Goal: Navigation & Orientation: Find specific page/section

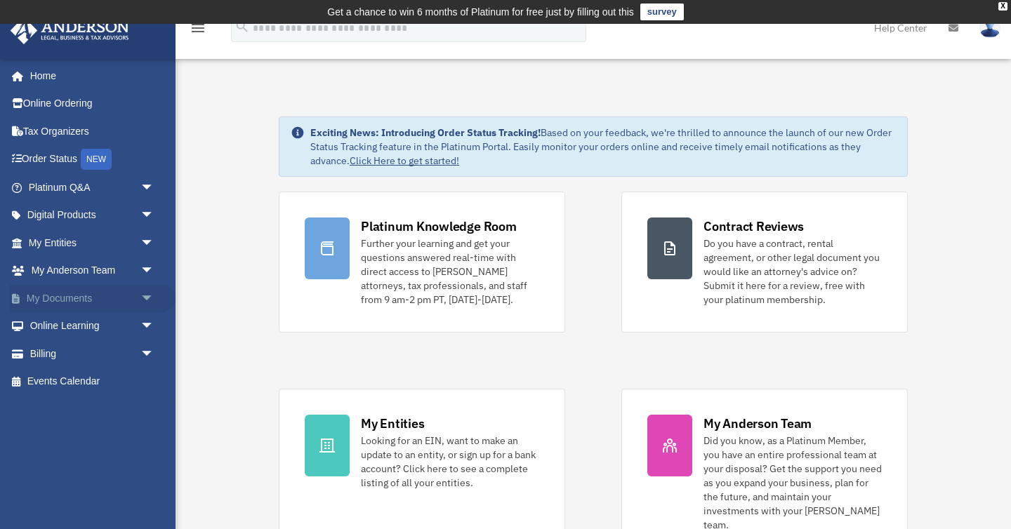
click at [72, 301] on link "My Documents arrow_drop_down" at bounding box center [93, 298] width 166 height 28
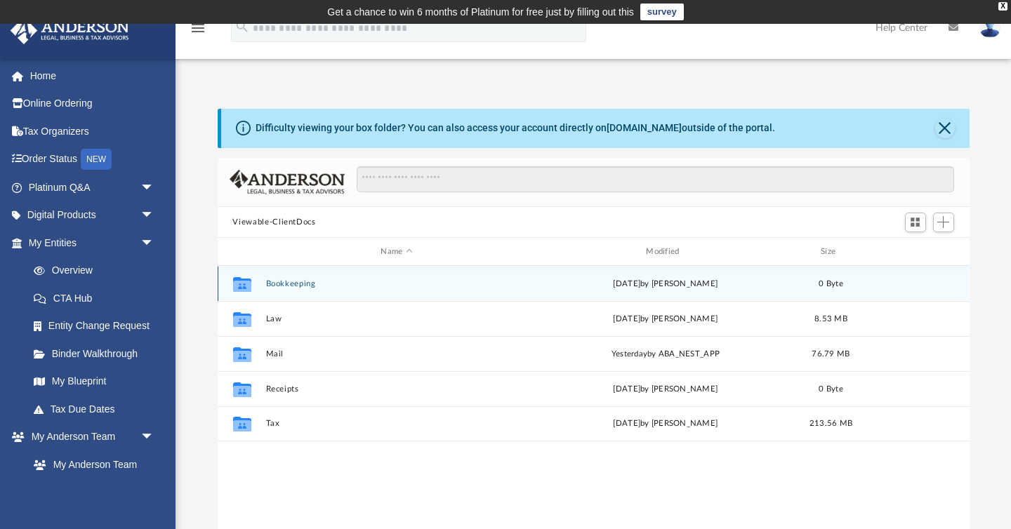
scroll to position [319, 752]
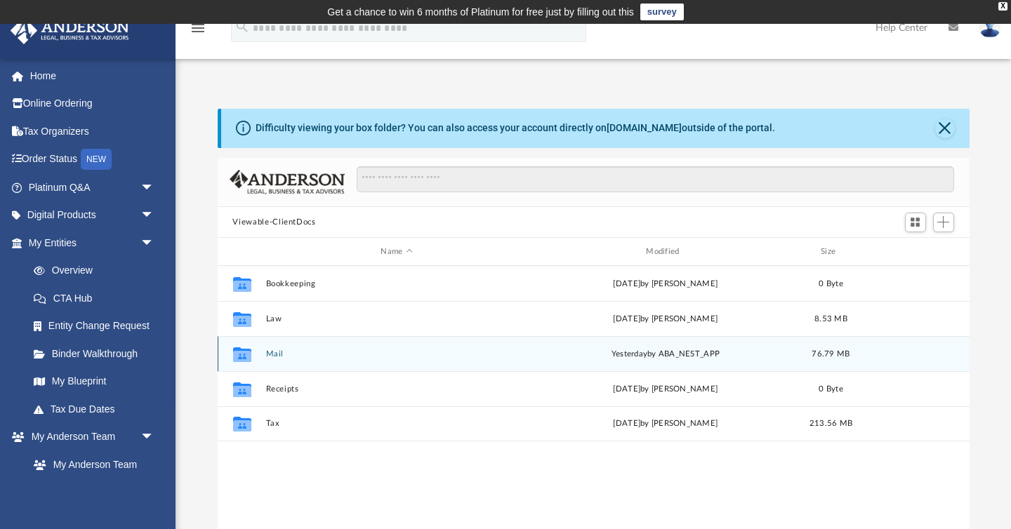
click at [274, 353] on button "Mail" at bounding box center [396, 354] width 263 height 9
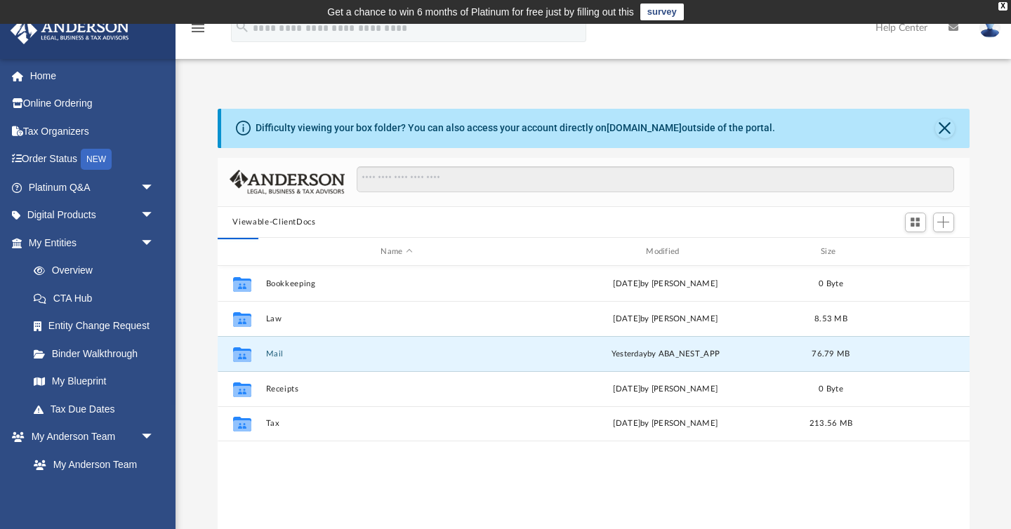
click at [191, 376] on div "Difficulty viewing your box folder? You can also access your account directly o…" at bounding box center [594, 333] width 836 height 449
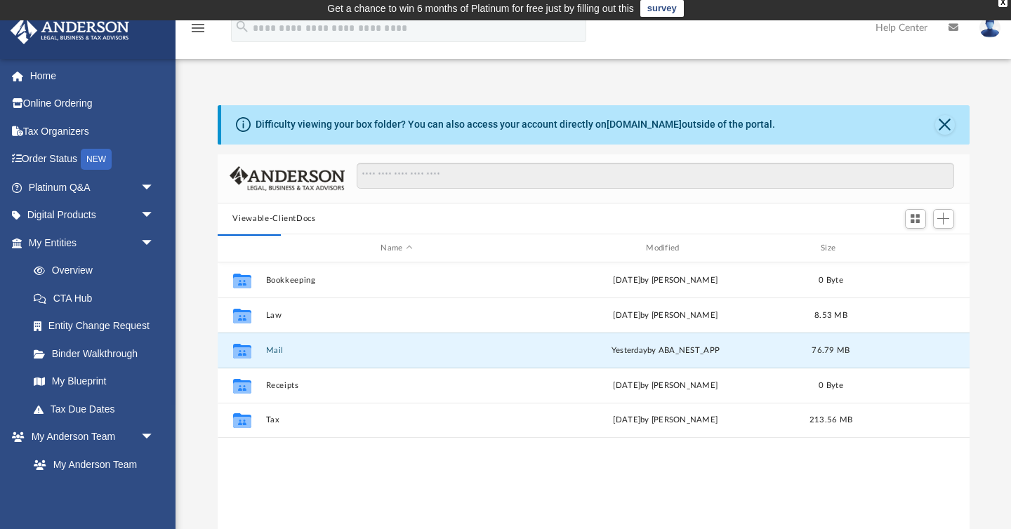
scroll to position [5, 0]
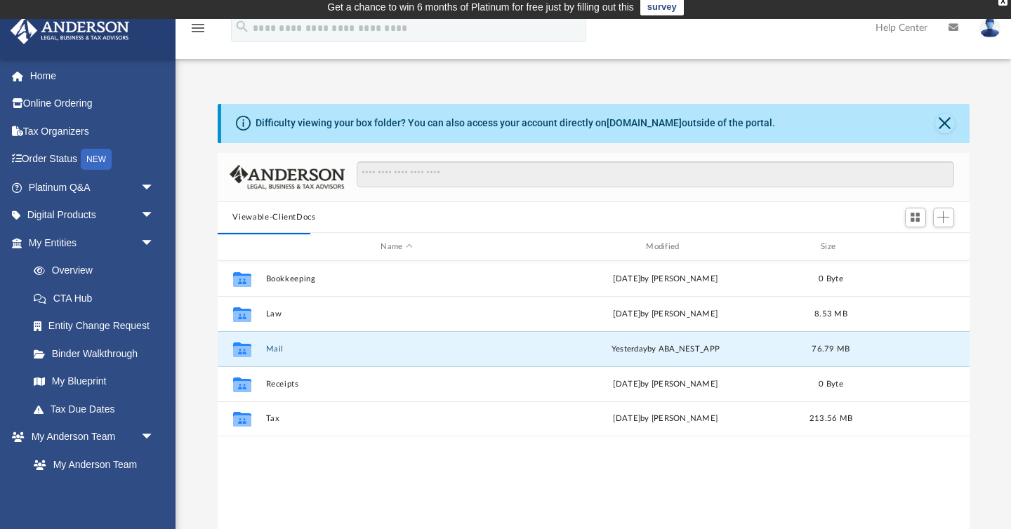
click at [199, 383] on div "Difficulty viewing your box folder? You can also access your account directly o…" at bounding box center [594, 328] width 836 height 449
click at [199, 382] on div "Difficulty viewing your box folder? You can also access your account directly o…" at bounding box center [594, 327] width 836 height 449
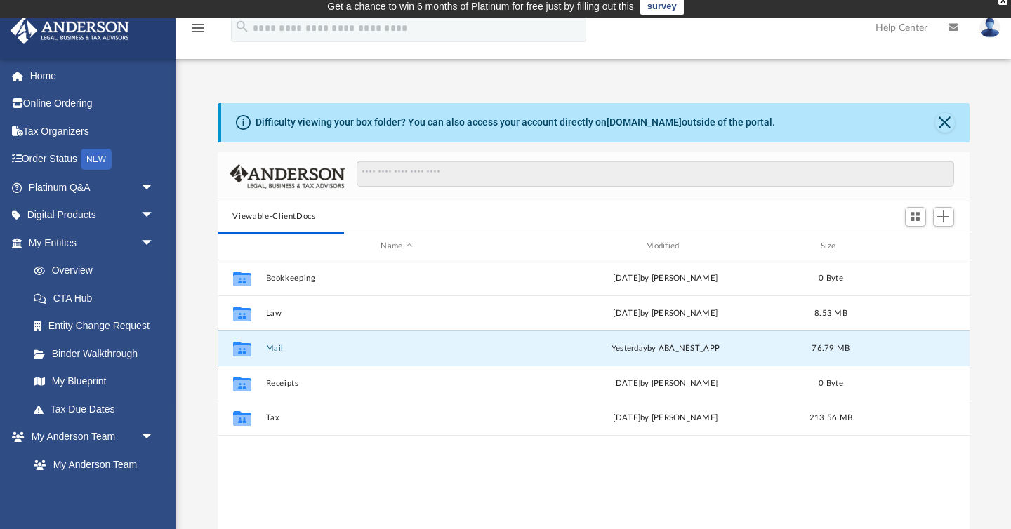
click at [277, 348] on button "Mail" at bounding box center [396, 348] width 263 height 9
click at [200, 367] on div "Difficulty viewing your box folder? You can also access your account directly o…" at bounding box center [594, 327] width 836 height 449
click at [271, 347] on button "Mail" at bounding box center [396, 348] width 263 height 9
click at [197, 350] on div "Difficulty viewing your box folder? You can also access your account directly o…" at bounding box center [594, 327] width 836 height 449
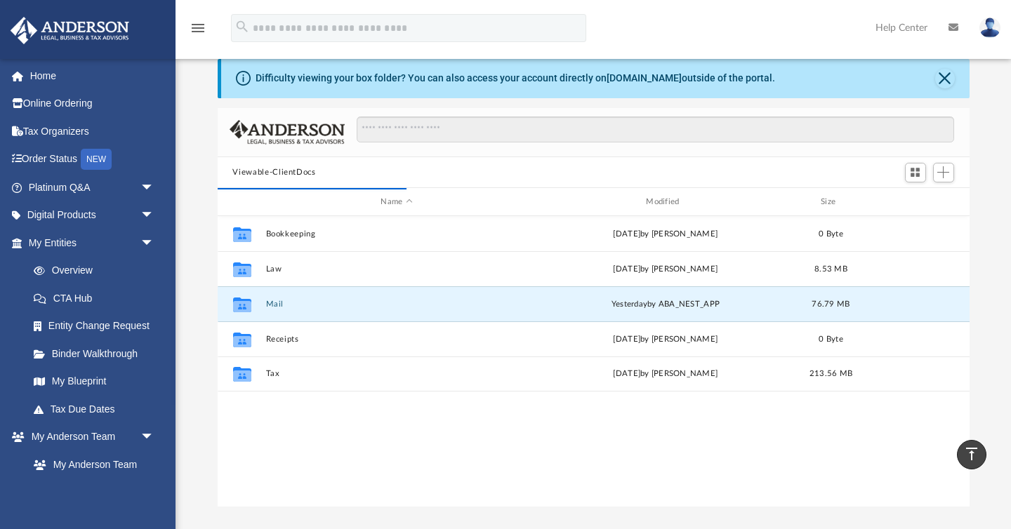
scroll to position [0, 0]
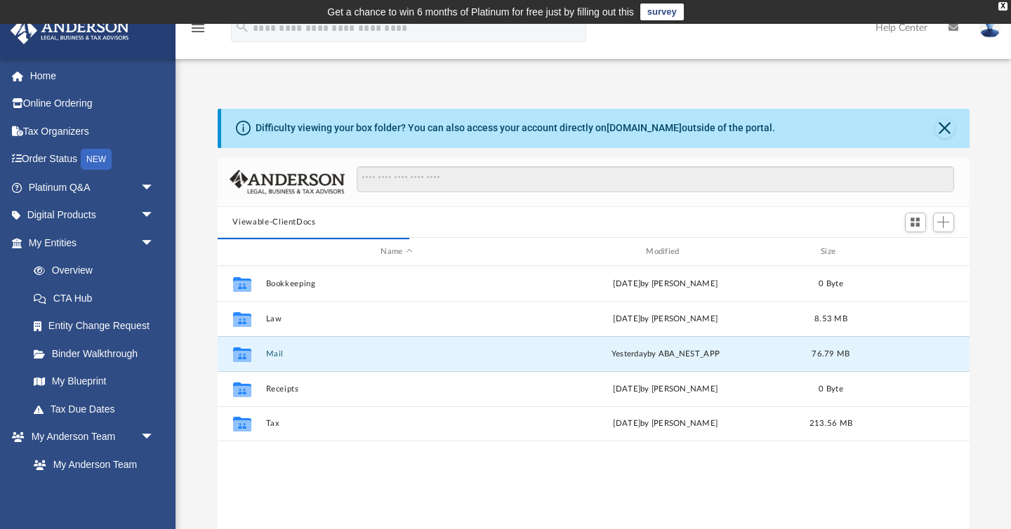
click at [197, 349] on div "Difficulty viewing your box folder? You can also access your account directly o…" at bounding box center [594, 333] width 836 height 449
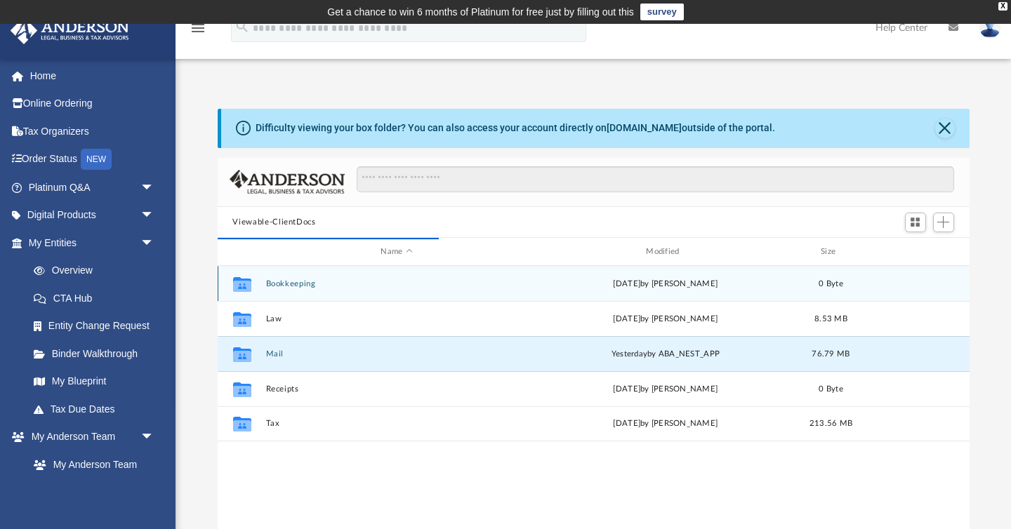
scroll to position [1, 1]
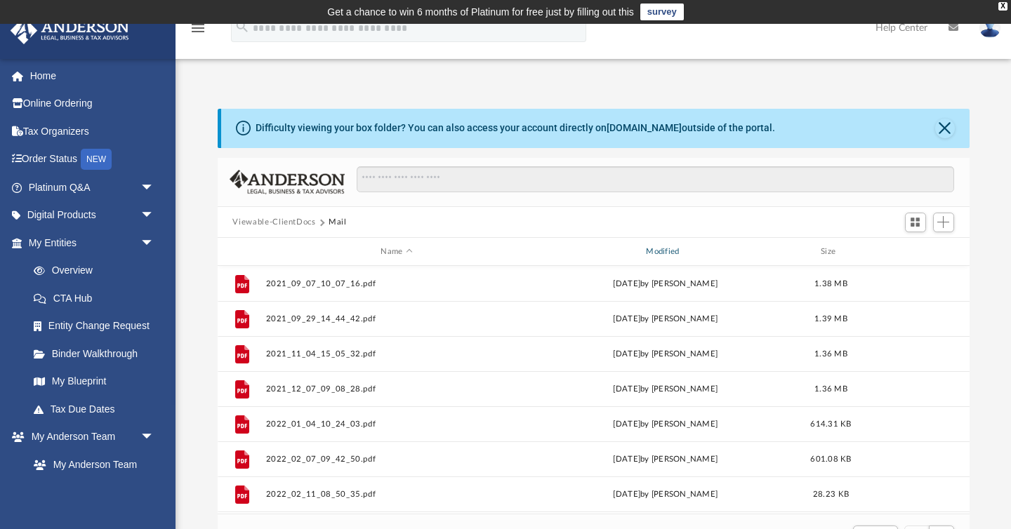
click at [666, 251] on div "Modified" at bounding box center [665, 252] width 263 height 13
click at [683, 255] on span "Modified" at bounding box center [684, 252] width 6 height 6
click at [666, 246] on div "Modified" at bounding box center [665, 252] width 263 height 13
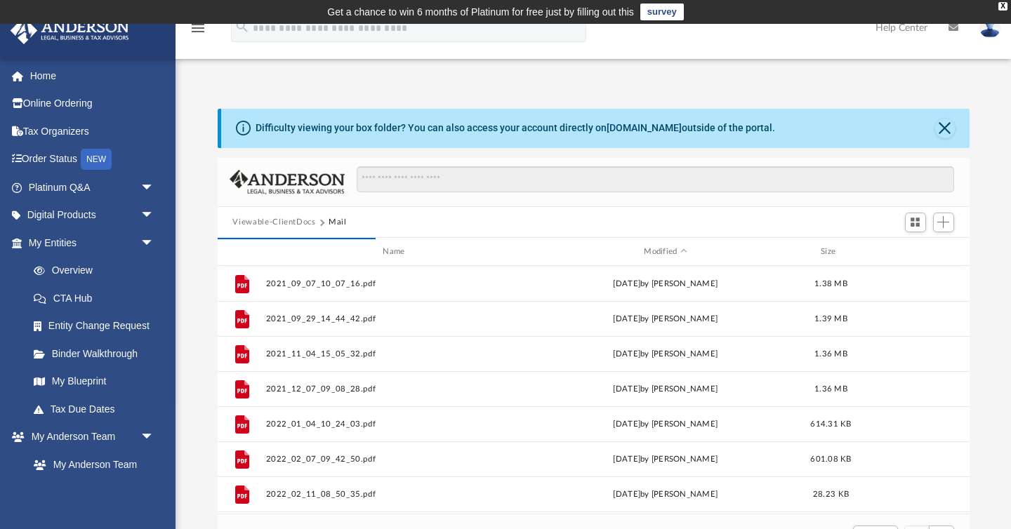
click at [206, 326] on div "Difficulty viewing your box folder? You can also access your account directly o…" at bounding box center [594, 333] width 836 height 449
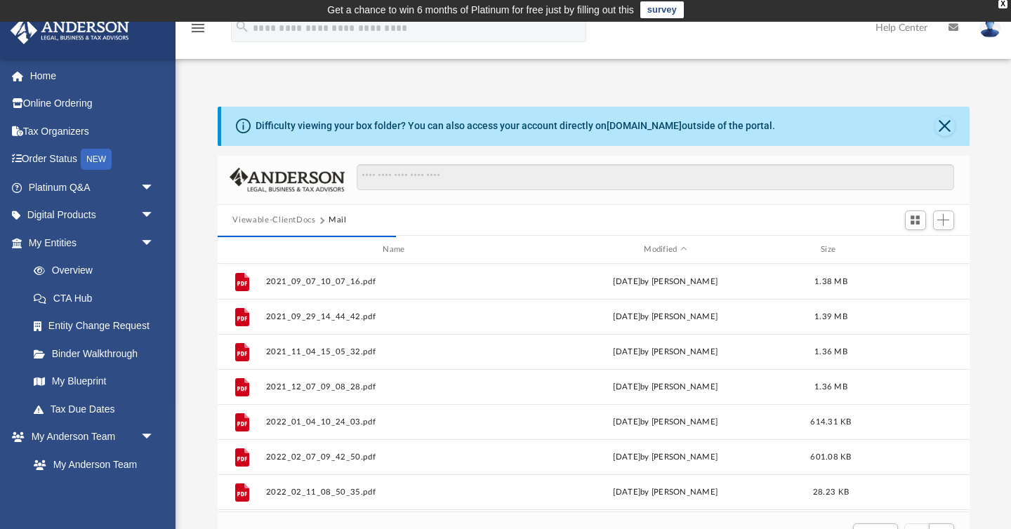
click at [206, 325] on div "Difficulty viewing your box folder? You can also access your account directly o…" at bounding box center [594, 331] width 836 height 449
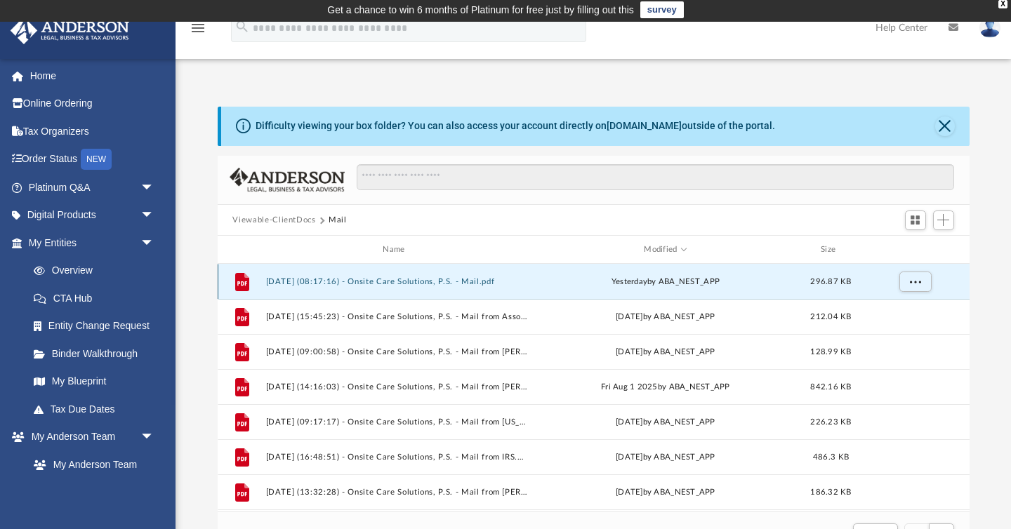
click at [412, 277] on button "[DATE] (08:17:16) - Onsite Care Solutions, P.S. - Mail.pdf" at bounding box center [396, 281] width 263 height 9
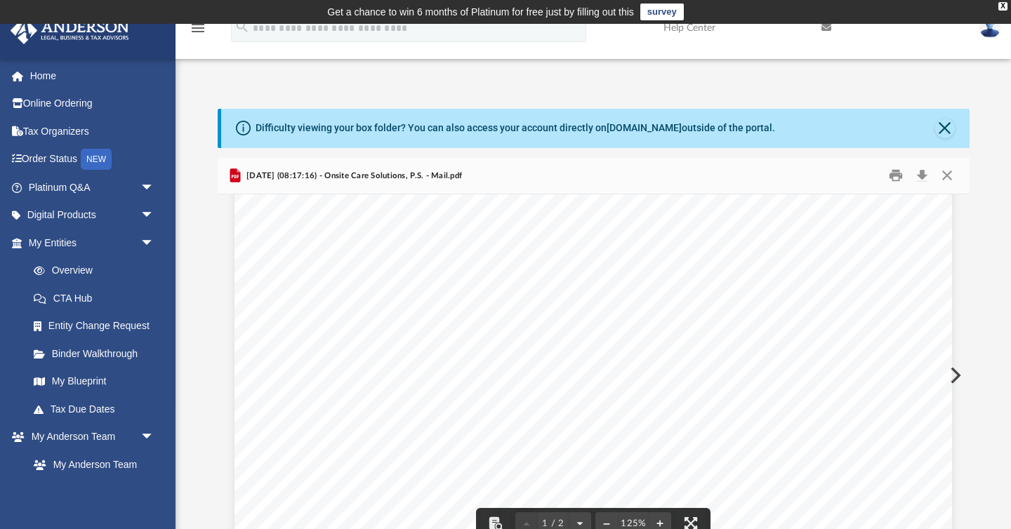
scroll to position [62, 0]
click at [953, 375] on button "Preview" at bounding box center [954, 375] width 31 height 39
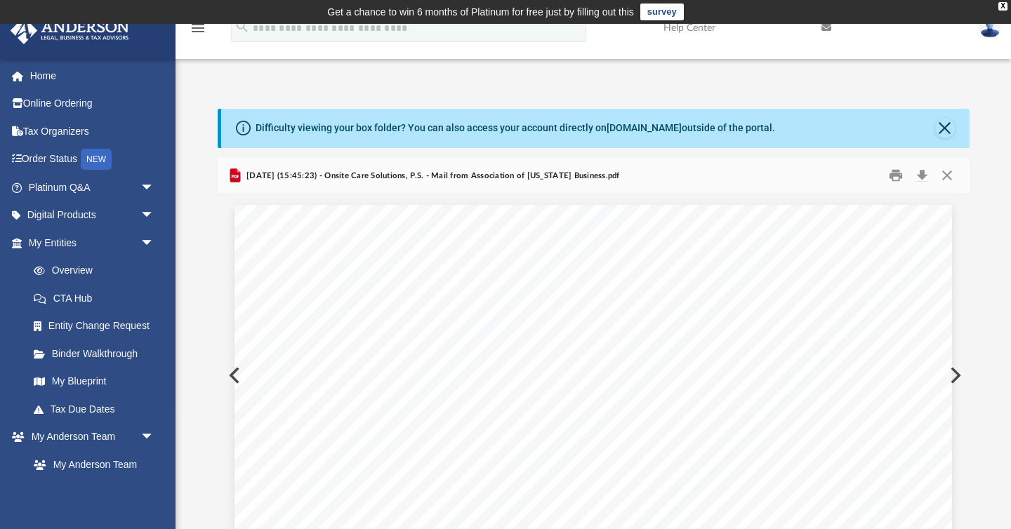
scroll to position [27, 0]
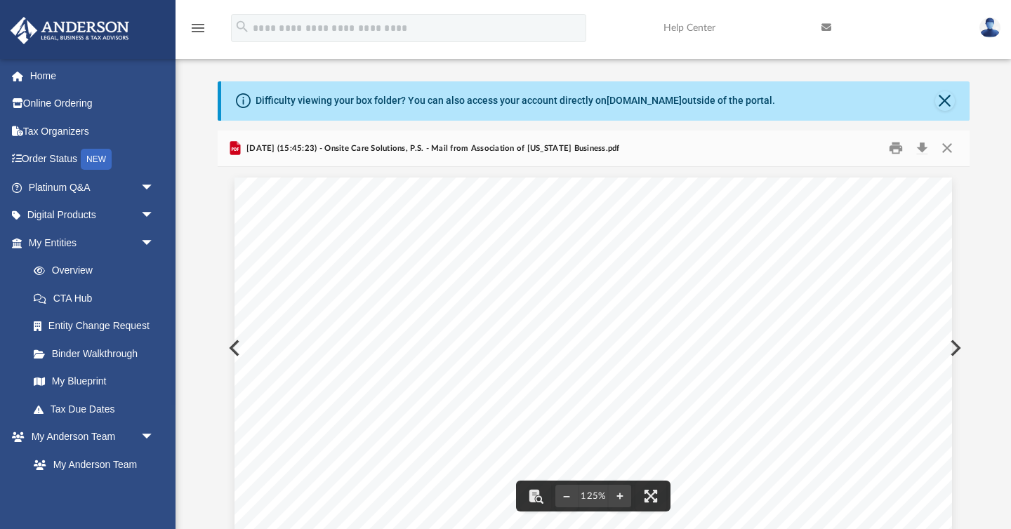
click at [955, 339] on button "Preview" at bounding box center [954, 348] width 31 height 39
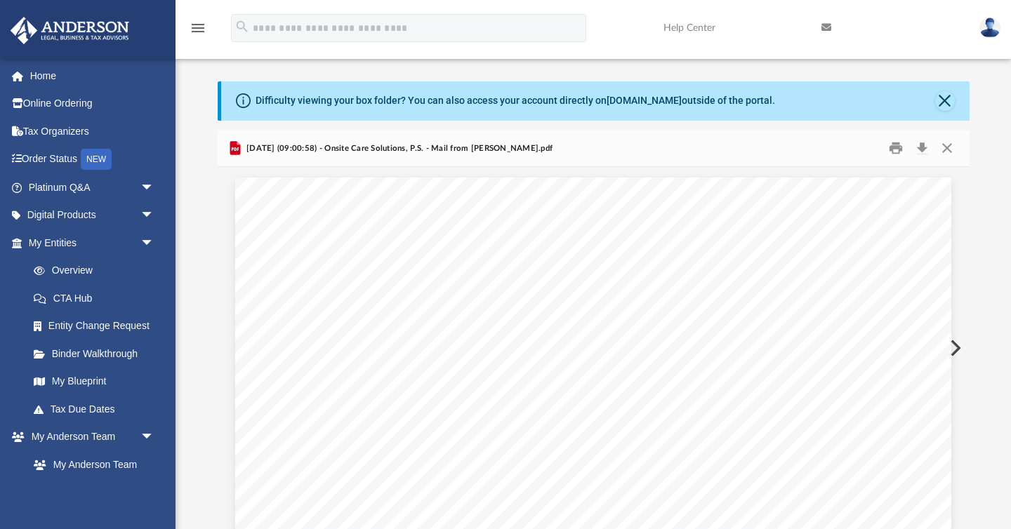
click at [955, 339] on button "Preview" at bounding box center [954, 348] width 31 height 39
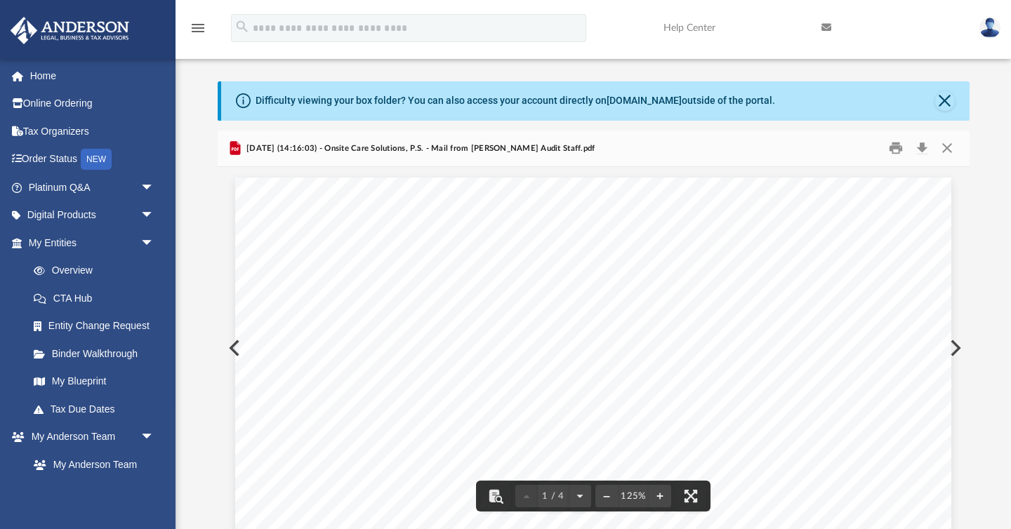
click at [998, 37] on link at bounding box center [990, 27] width 42 height 62
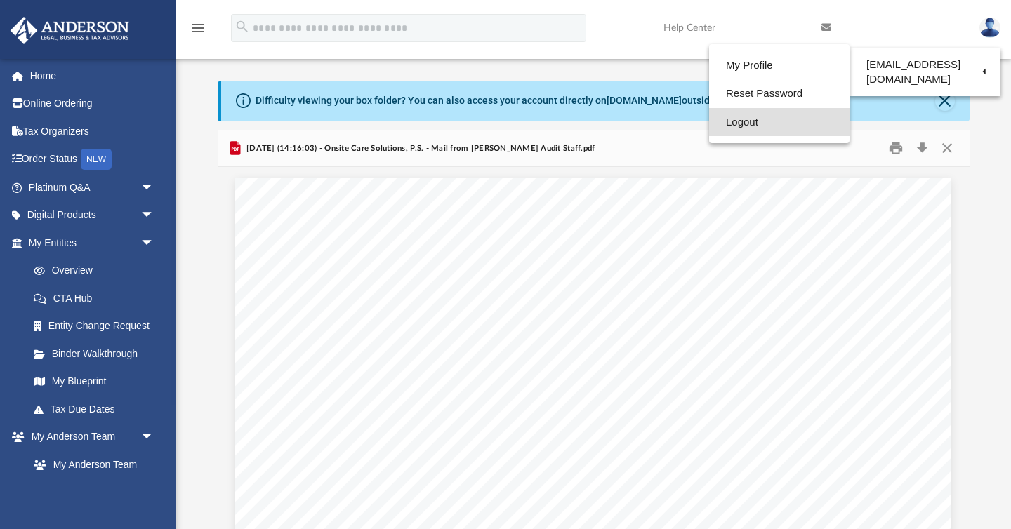
click at [745, 124] on link "Logout" at bounding box center [779, 122] width 140 height 29
